Goal: Task Accomplishment & Management: Use online tool/utility

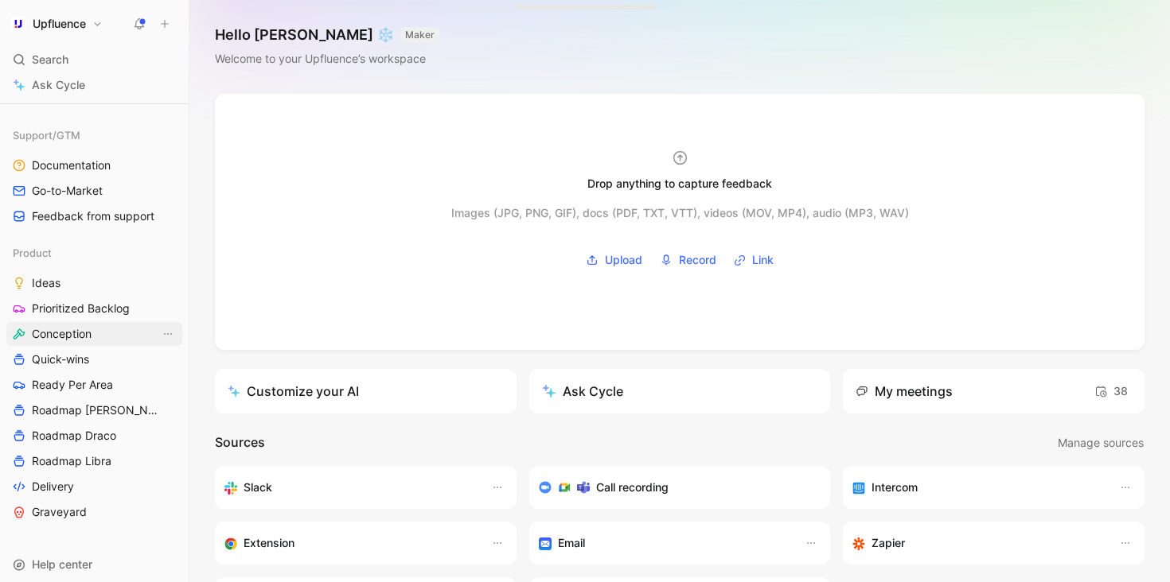
scroll to position [500, 0]
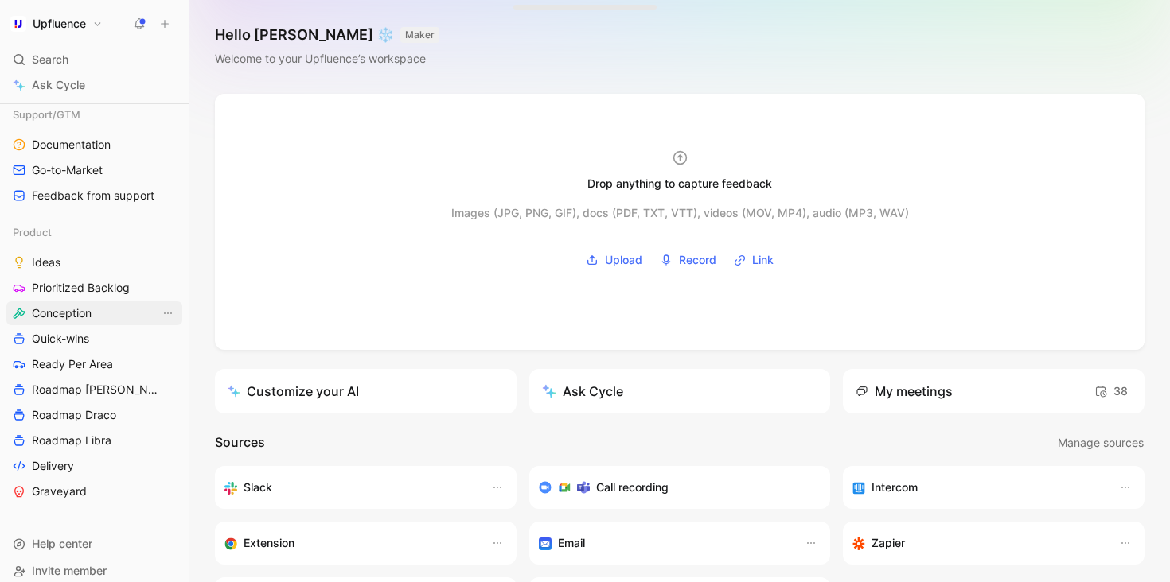
click at [91, 316] on span "Conception" at bounding box center [62, 314] width 60 height 16
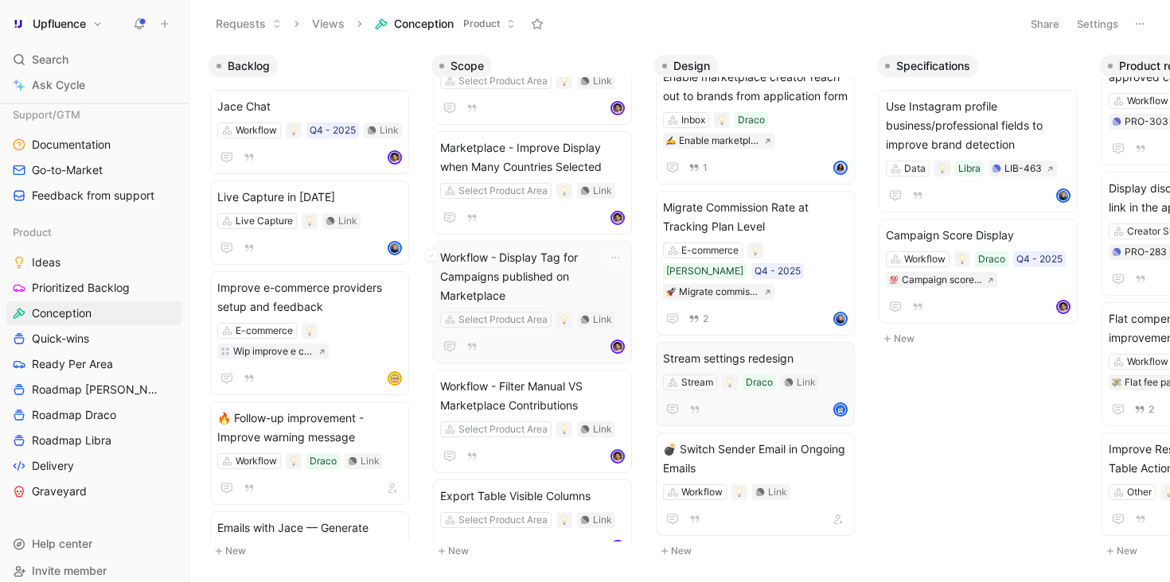
scroll to position [414, 0]
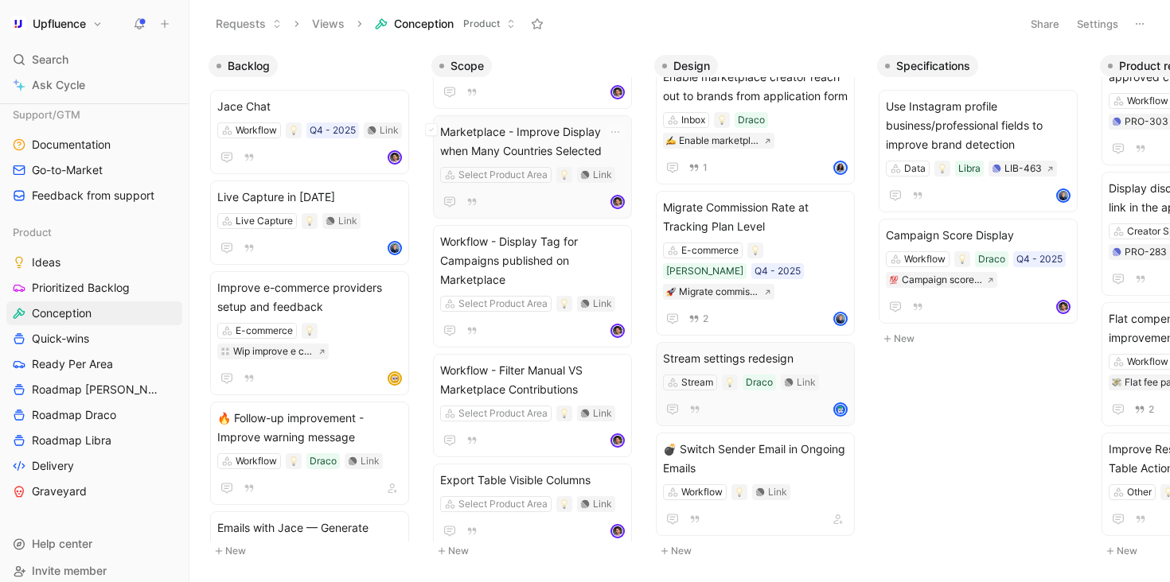
click at [542, 135] on span "Marketplace - Improve Display when Many Countries Selected" at bounding box center [532, 142] width 185 height 38
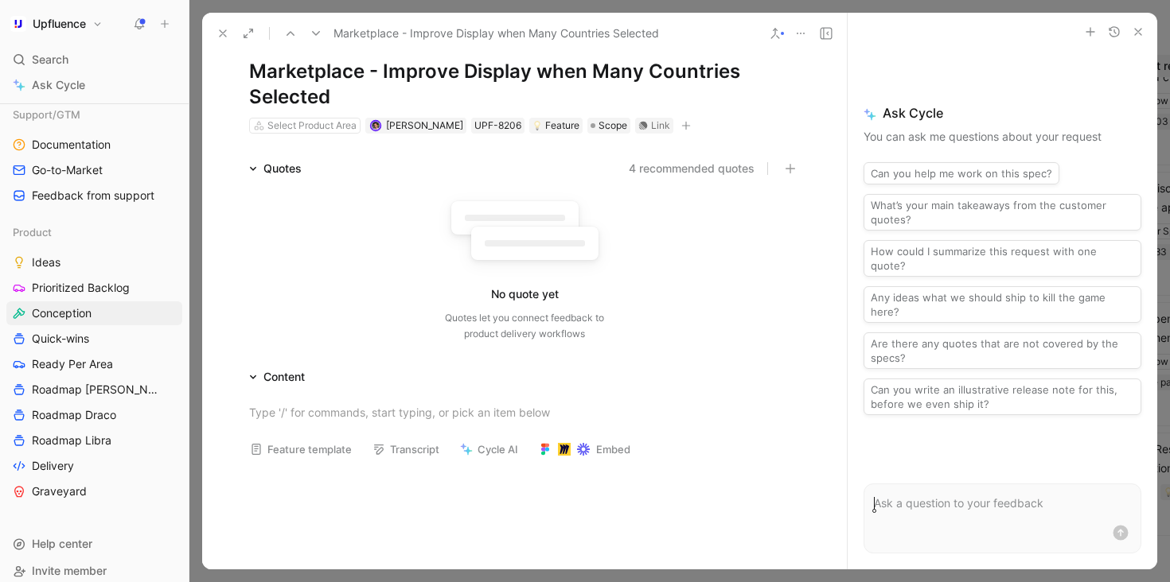
scroll to position [77, 0]
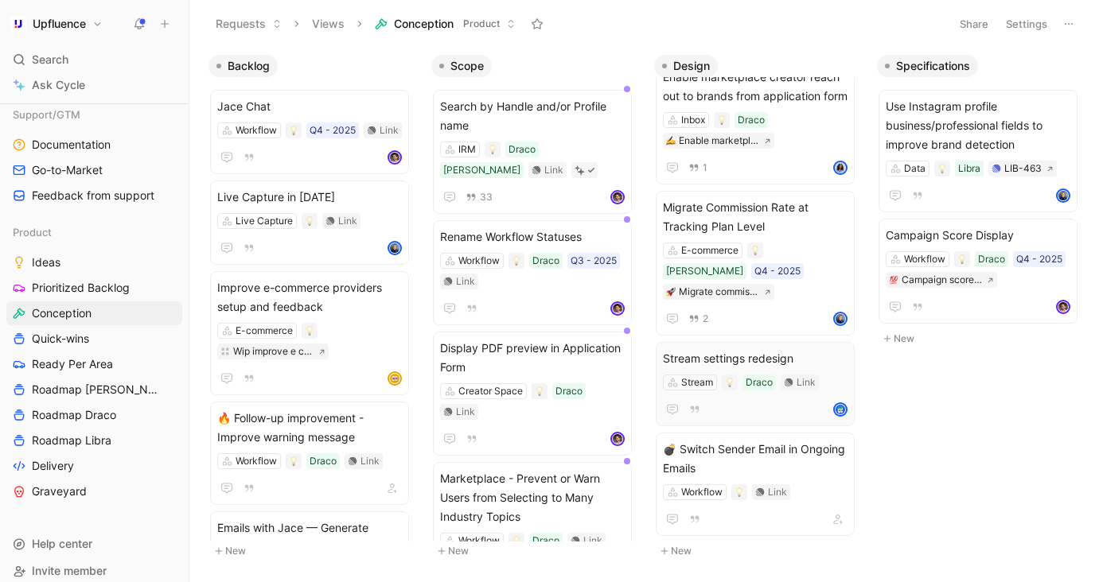
click at [146, 18] on button at bounding box center [139, 24] width 22 height 22
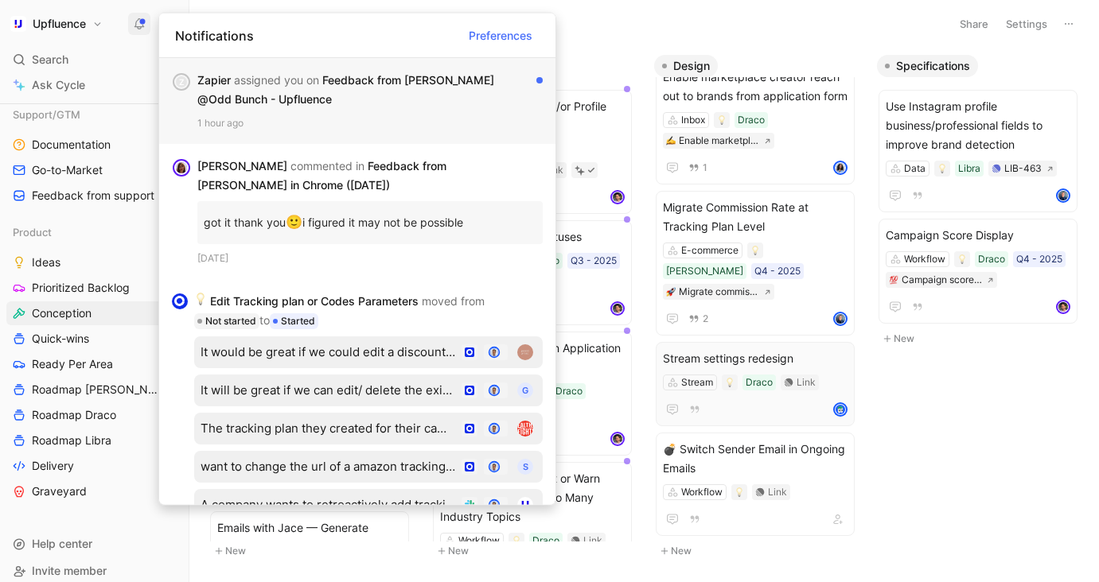
click at [452, 103] on div "Zapier assigned you on Feedback from [PERSON_NAME] @Odd Bunch - Upfluence" at bounding box center [363, 90] width 333 height 38
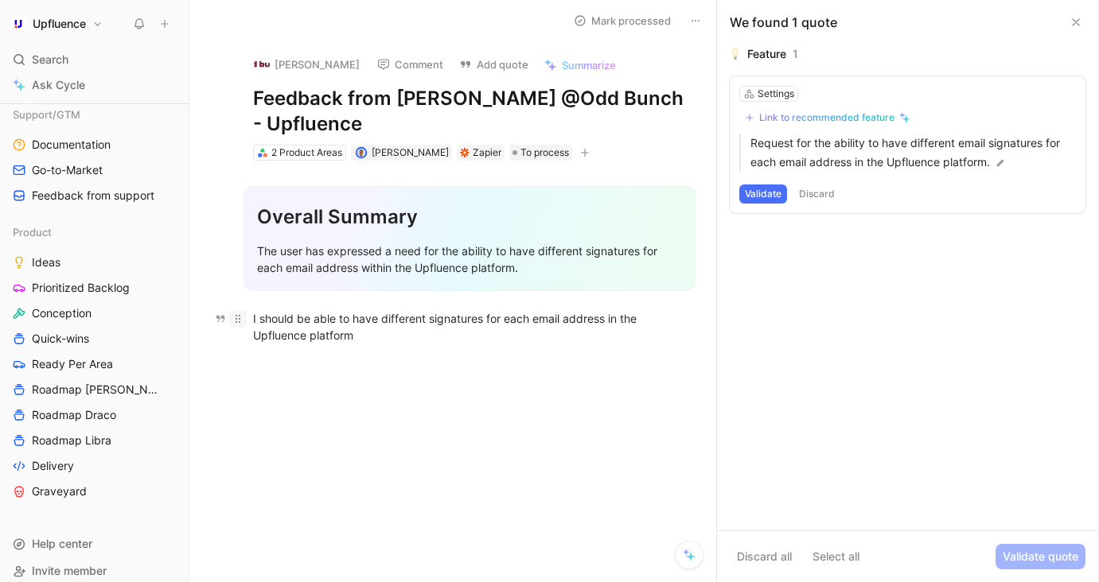
drag, startPoint x: 430, startPoint y: 337, endPoint x: 236, endPoint y: 317, distance: 195.2
click at [236, 317] on p "I should be able to have different signatures for each email address in the Upf…" at bounding box center [469, 327] width 493 height 43
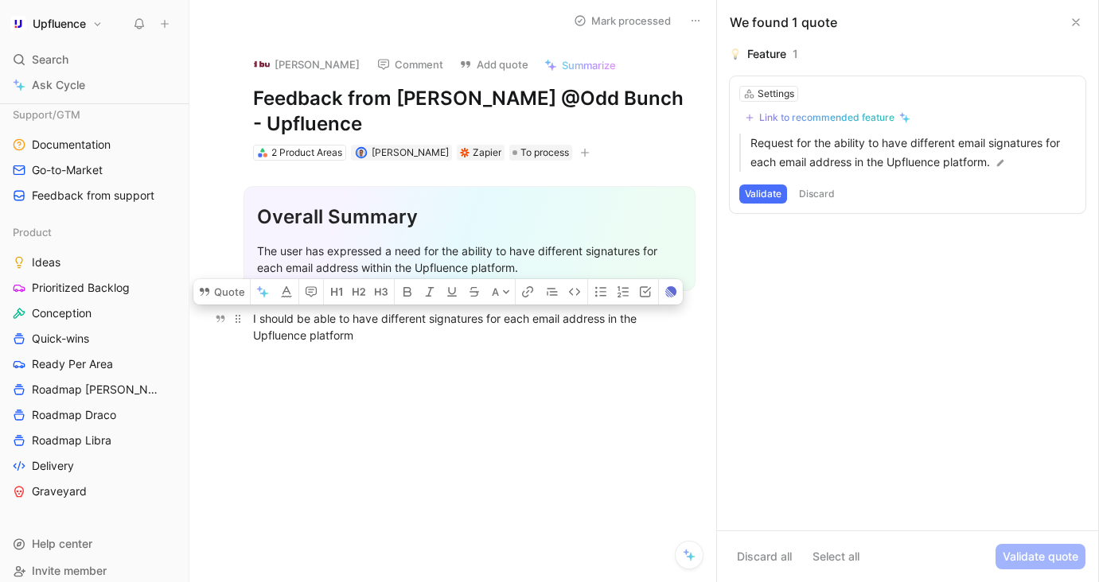
click at [382, 341] on div "I should be able to have different signatures for each email address in the Upf…" at bounding box center [469, 326] width 433 height 33
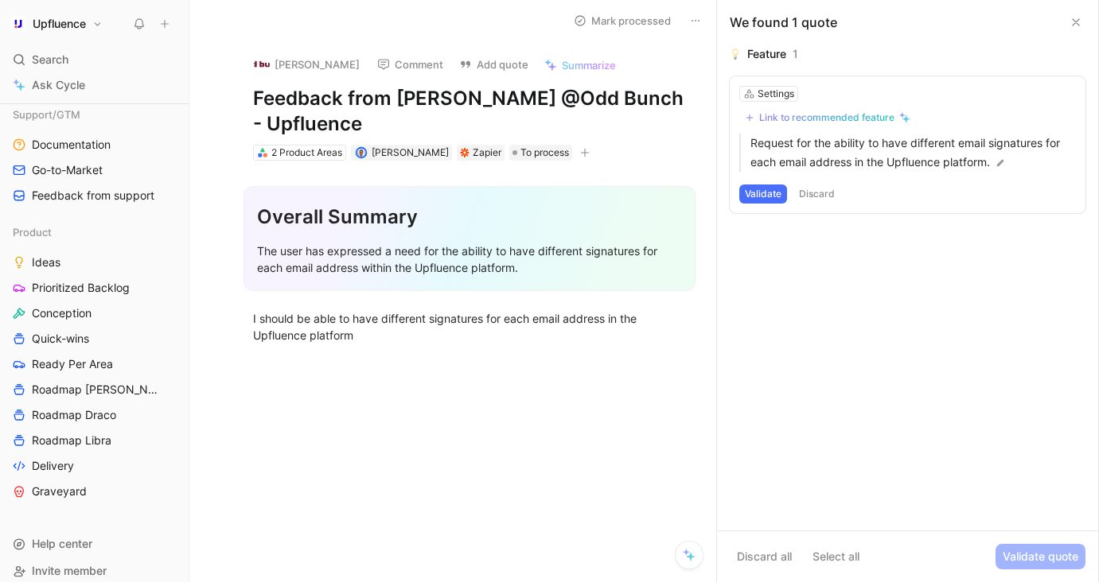
click at [1072, 24] on icon at bounding box center [1075, 22] width 13 height 13
